Goal: Information Seeking & Learning: Learn about a topic

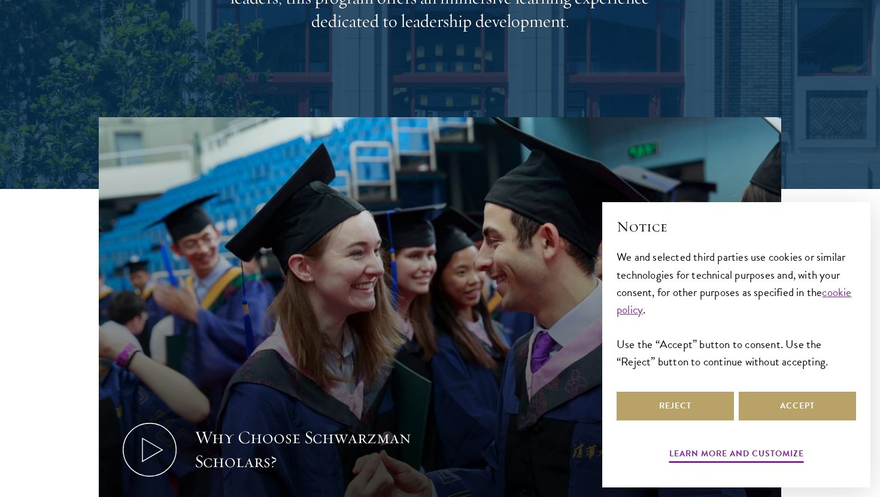
scroll to position [312, 0]
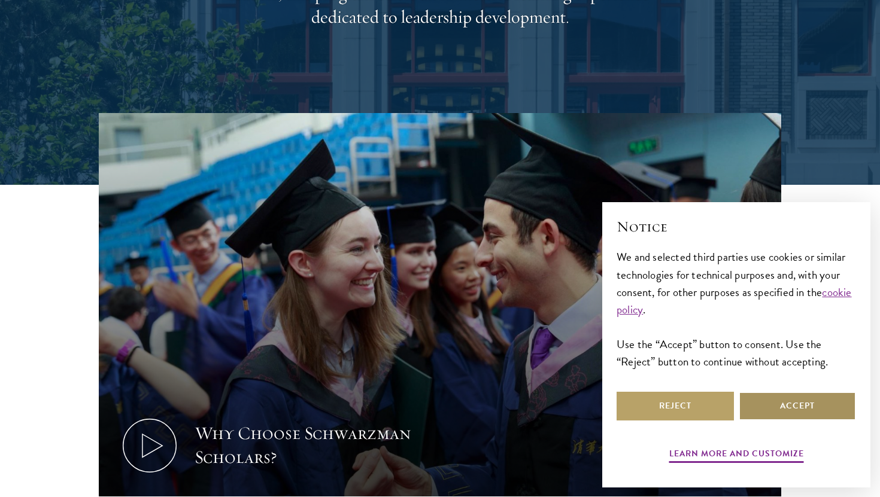
click at [822, 403] on button "Accept" at bounding box center [796, 406] width 117 height 29
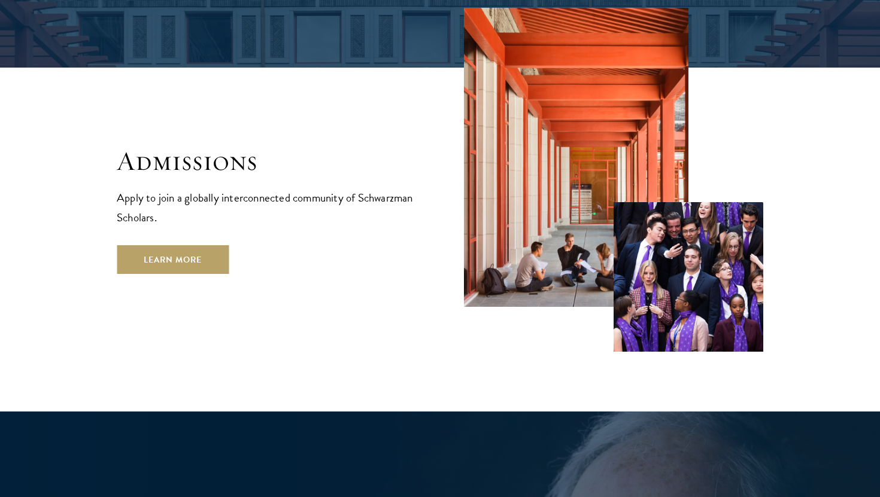
scroll to position [2001, 0]
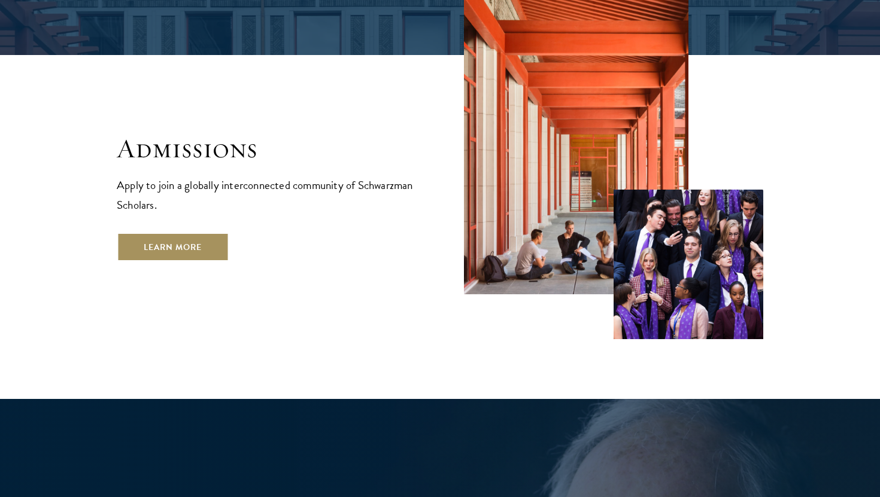
click at [180, 233] on link "Learn More" at bounding box center [173, 247] width 112 height 29
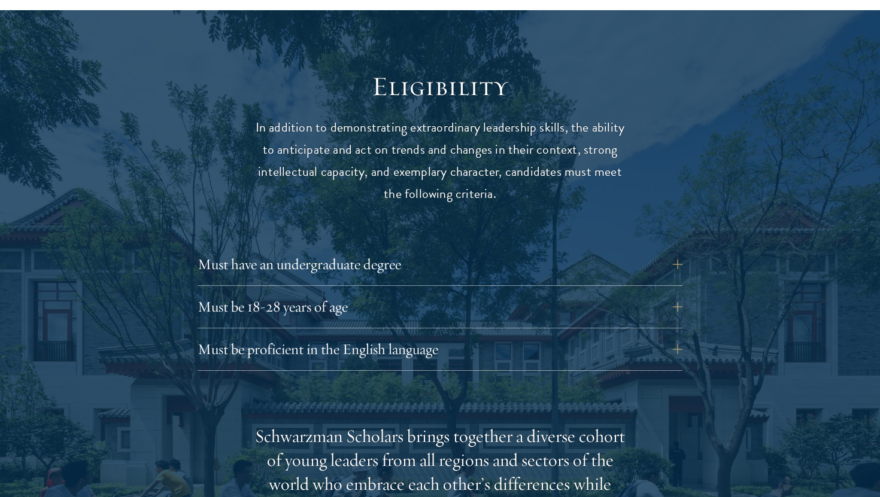
scroll to position [1530, 0]
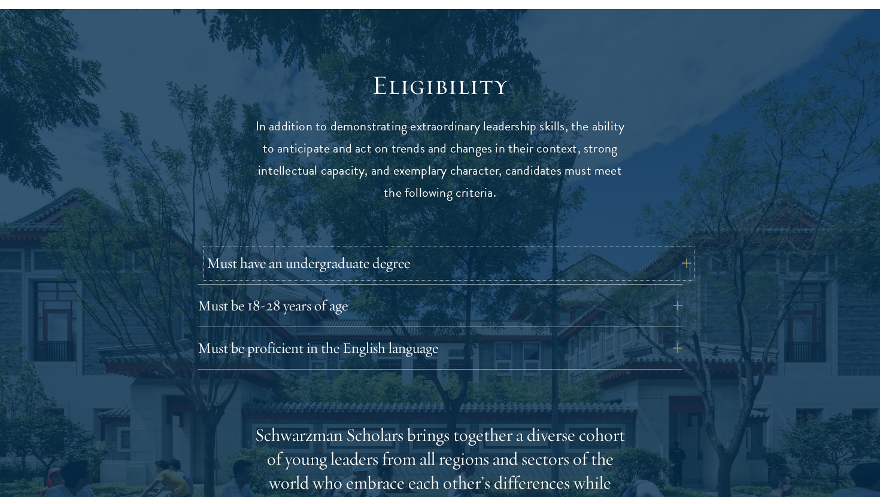
click at [276, 249] on button "Must have an undergraduate degree" at bounding box center [448, 263] width 485 height 29
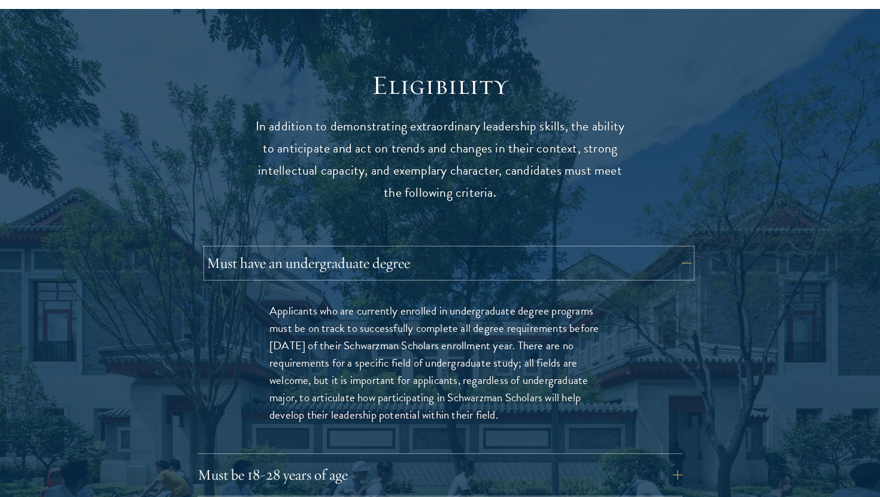
click at [276, 249] on button "Must have an undergraduate degree" at bounding box center [448, 263] width 485 height 29
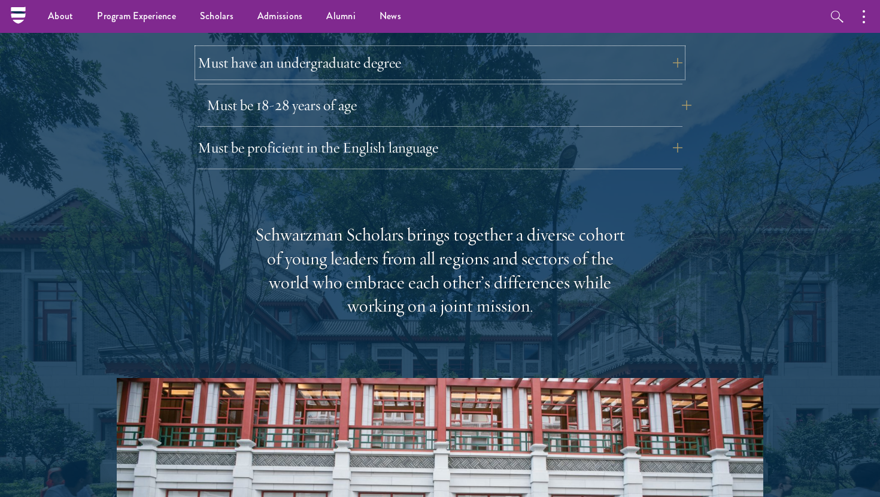
scroll to position [1728, 0]
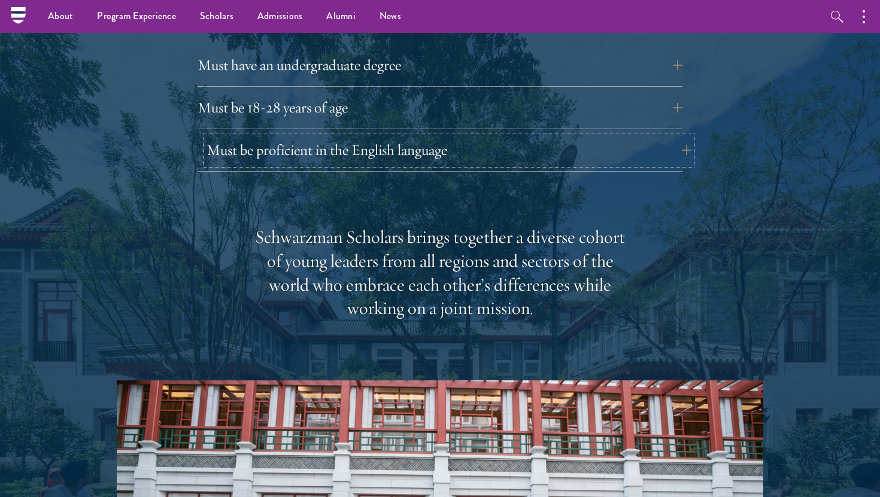
click at [306, 136] on button "Must be proficient in the English language" at bounding box center [448, 150] width 485 height 29
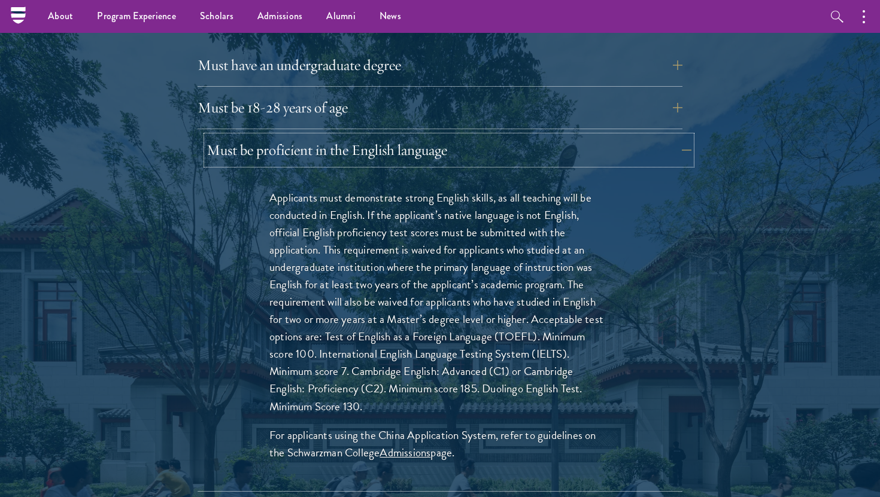
click at [306, 136] on button "Must be proficient in the English language" at bounding box center [448, 150] width 485 height 29
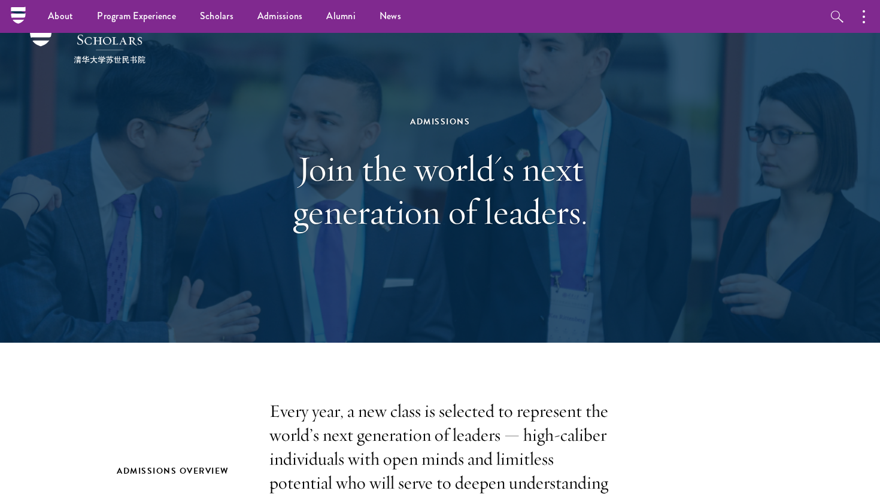
scroll to position [0, 0]
